Goal: Use online tool/utility: Utilize a website feature to perform a specific function

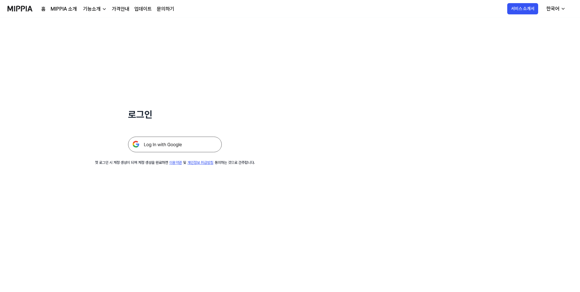
click at [180, 143] on img at bounding box center [175, 144] width 94 height 16
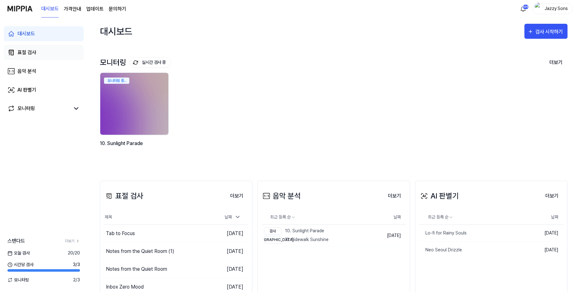
click at [37, 55] on link "표절 검사" at bounding box center [44, 52] width 80 height 15
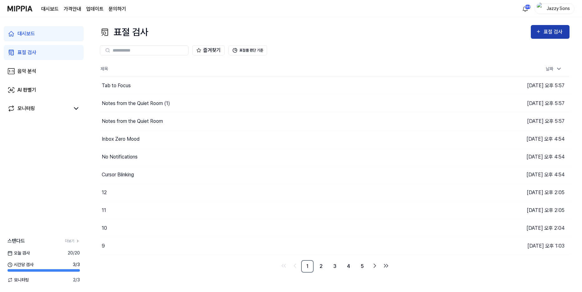
click at [555, 34] on div "표절 검사" at bounding box center [554, 32] width 21 height 8
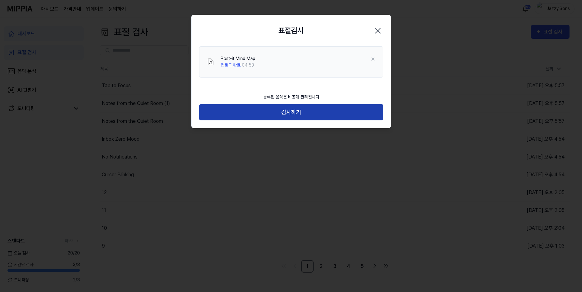
drag, startPoint x: 277, startPoint y: 113, endPoint x: 293, endPoint y: 115, distance: 15.7
click at [278, 113] on button "검사하기" at bounding box center [291, 112] width 184 height 17
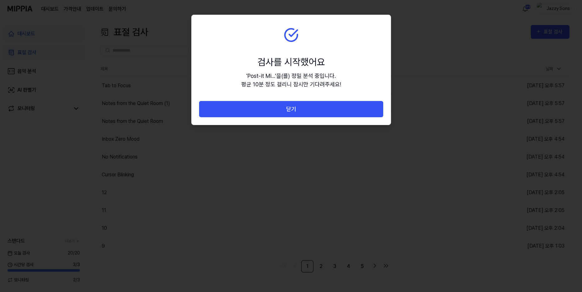
click at [302, 112] on button "닫기" at bounding box center [291, 109] width 184 height 17
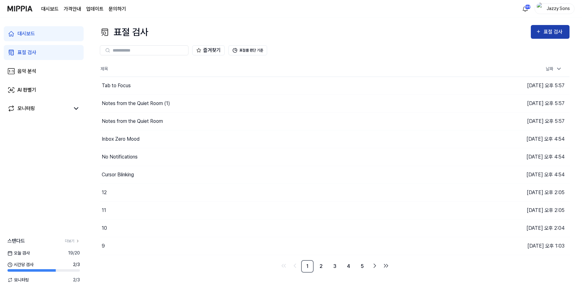
click at [544, 31] on div "표절 검사" at bounding box center [554, 32] width 21 height 8
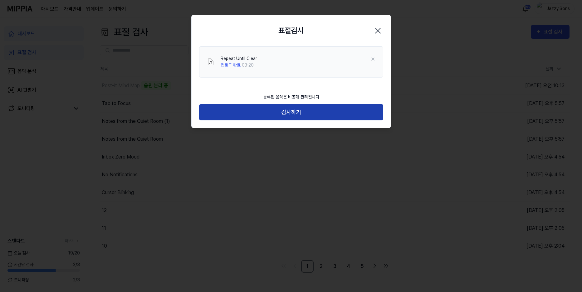
click at [295, 111] on button "검사하기" at bounding box center [291, 112] width 184 height 17
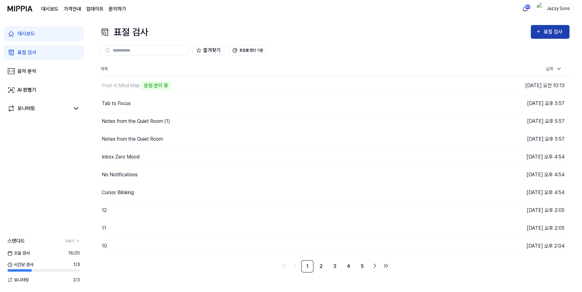
click at [557, 37] on button "표절 검사" at bounding box center [550, 32] width 39 height 14
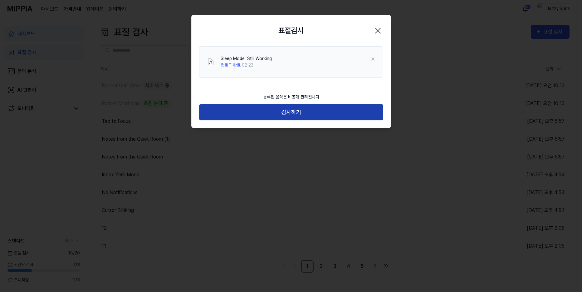
click at [255, 112] on button "검사하기" at bounding box center [291, 112] width 184 height 17
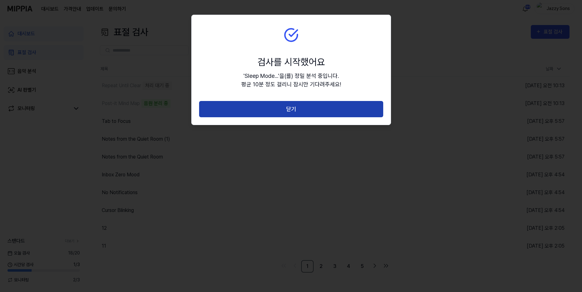
click at [289, 106] on button "닫기" at bounding box center [291, 109] width 184 height 17
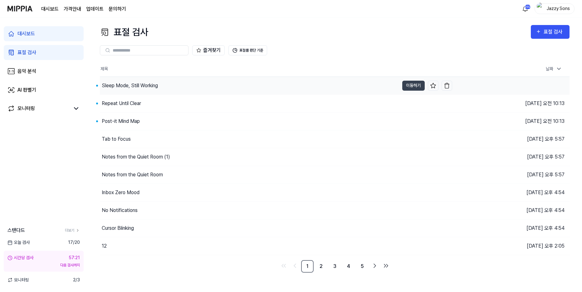
click at [135, 82] on div "Sleep Mode, Still Working" at bounding box center [130, 85] width 56 height 7
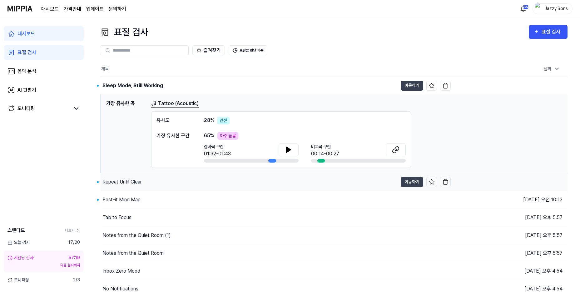
click at [123, 183] on div "Repeat Until Clear" at bounding box center [121, 181] width 39 height 7
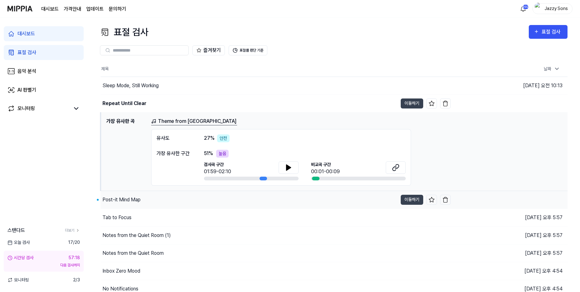
click at [123, 198] on div "Post-it Mind Map" at bounding box center [121, 199] width 38 height 7
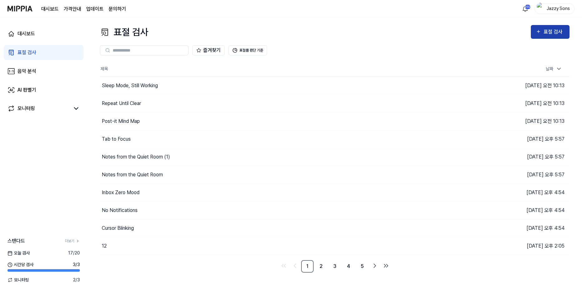
click at [549, 29] on div "표절 검사" at bounding box center [554, 32] width 21 height 8
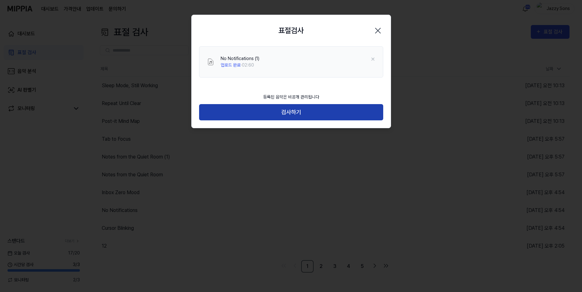
click at [298, 106] on button "검사하기" at bounding box center [291, 112] width 184 height 17
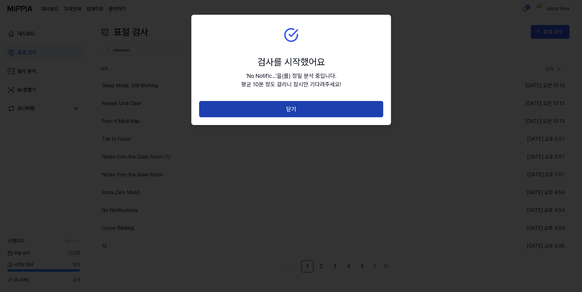
click at [293, 110] on button "닫기" at bounding box center [291, 109] width 184 height 17
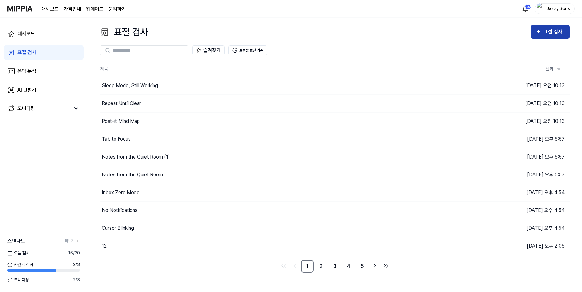
click at [551, 29] on div "표절 검사" at bounding box center [554, 32] width 21 height 8
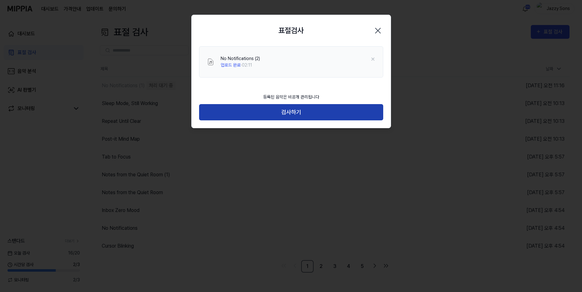
click at [293, 113] on button "검사하기" at bounding box center [291, 112] width 184 height 17
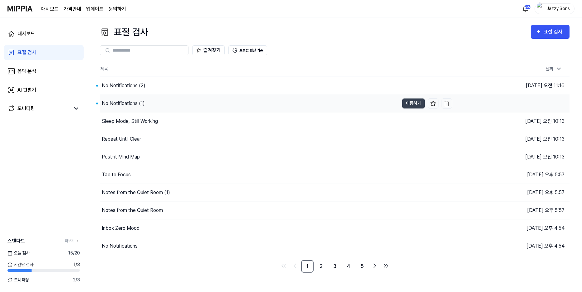
click at [125, 97] on div "No Notifications (1)" at bounding box center [249, 103] width 299 height 17
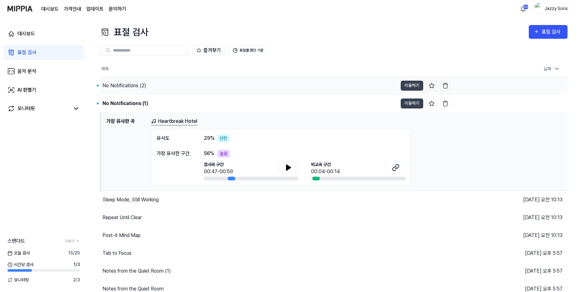
click at [132, 84] on div "No Notifications (2)" at bounding box center [124, 85] width 44 height 7
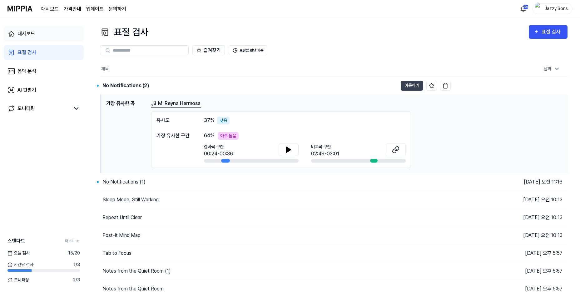
click at [25, 31] on div "대시보드" at bounding box center [25, 33] width 17 height 7
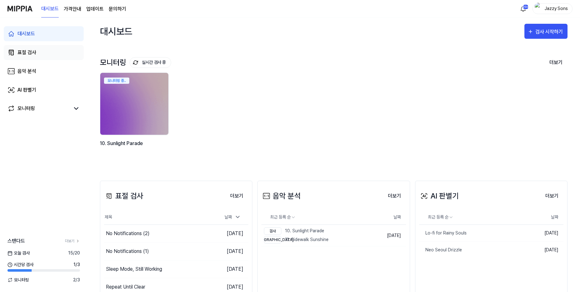
click at [32, 51] on div "표절 검사" at bounding box center [26, 52] width 19 height 7
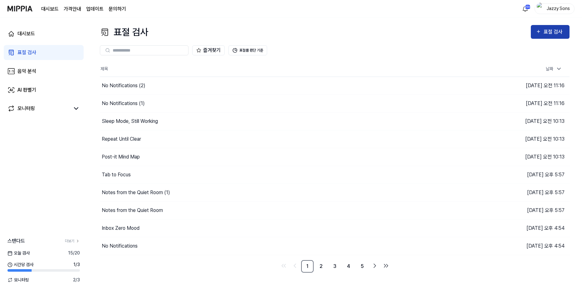
click at [550, 27] on button "표절 검사" at bounding box center [550, 32] width 39 height 14
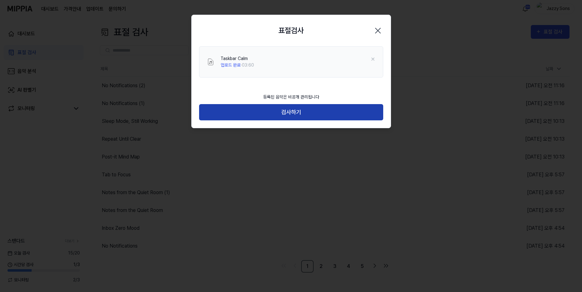
click at [304, 116] on button "검사하기" at bounding box center [291, 112] width 184 height 17
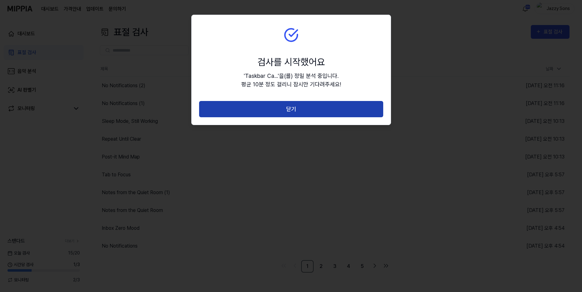
click at [302, 111] on button "닫기" at bounding box center [291, 109] width 184 height 17
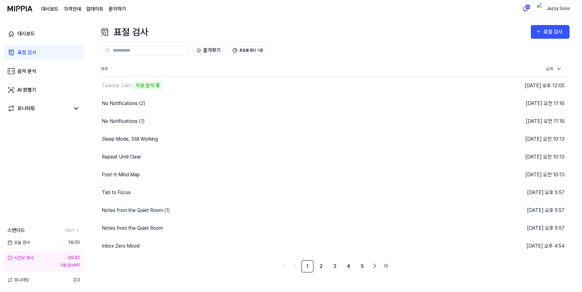
click at [345, 48] on div "즐겨찾기 표절률 판단 기준" at bounding box center [335, 50] width 470 height 10
